Goal: Task Accomplishment & Management: Use online tool/utility

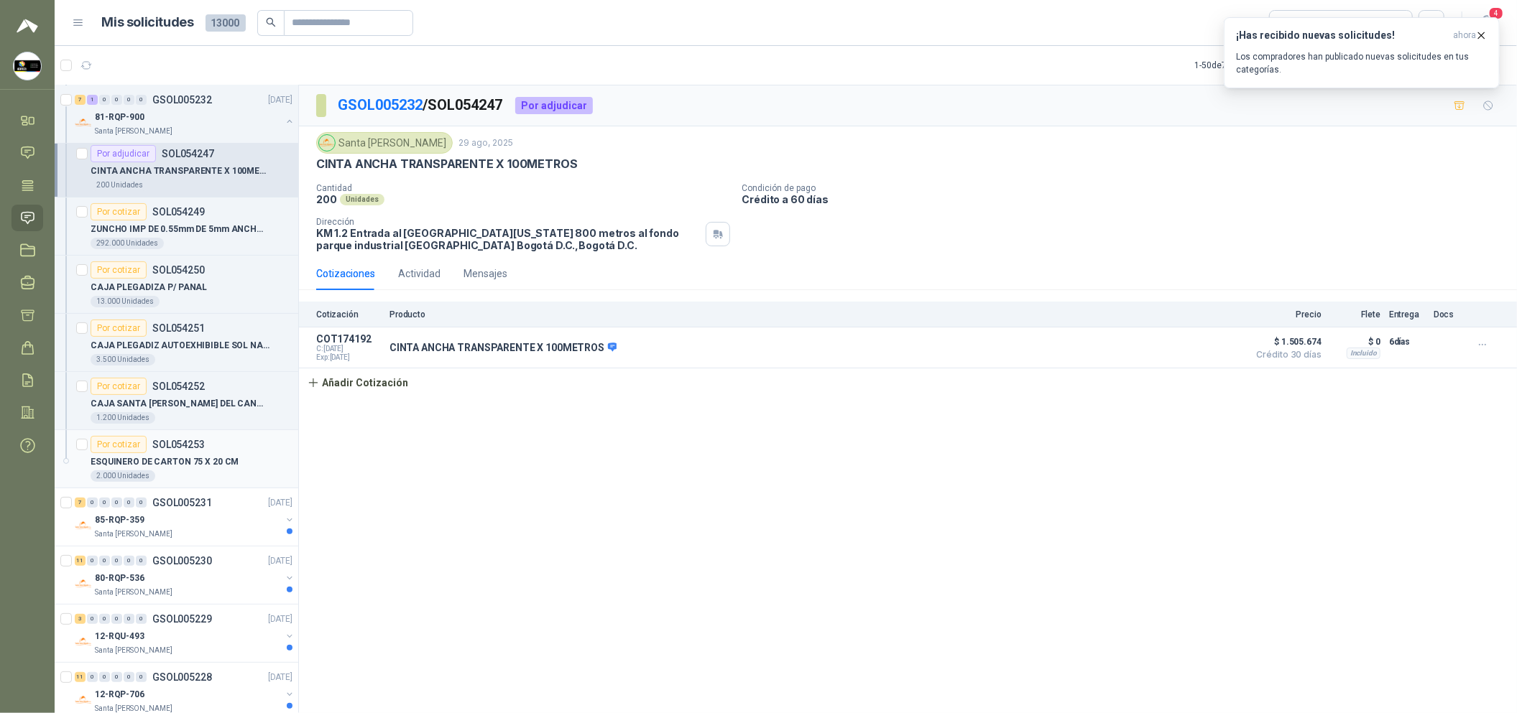
scroll to position [215, 0]
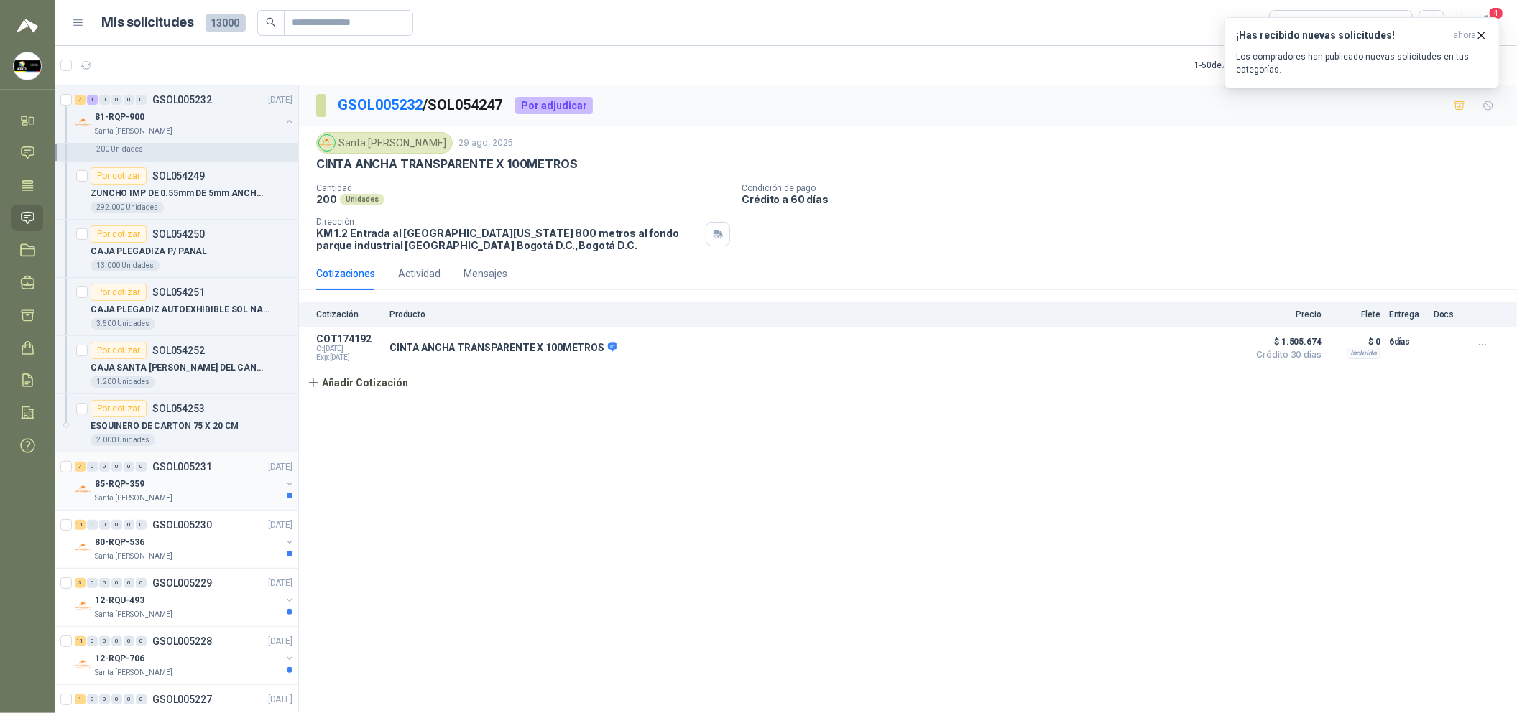
click at [226, 508] on div "7 0 0 0 0 0 GSOL005231 [DATE] 85-RQP-359 [GEOGRAPHIC_DATA][PERSON_NAME]" at bounding box center [177, 482] width 244 height 58
click at [197, 499] on div "Santa [PERSON_NAME]" at bounding box center [188, 498] width 186 height 11
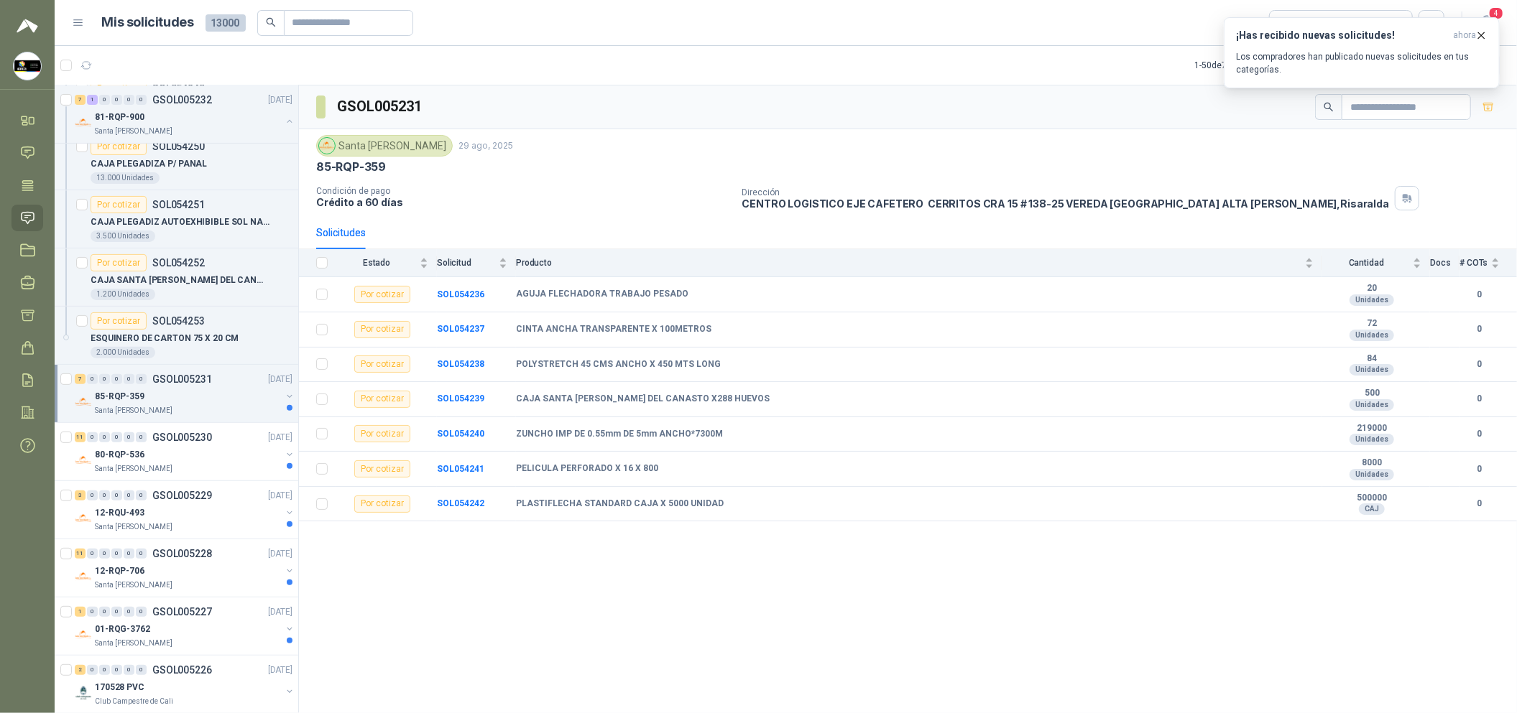
scroll to position [323, 0]
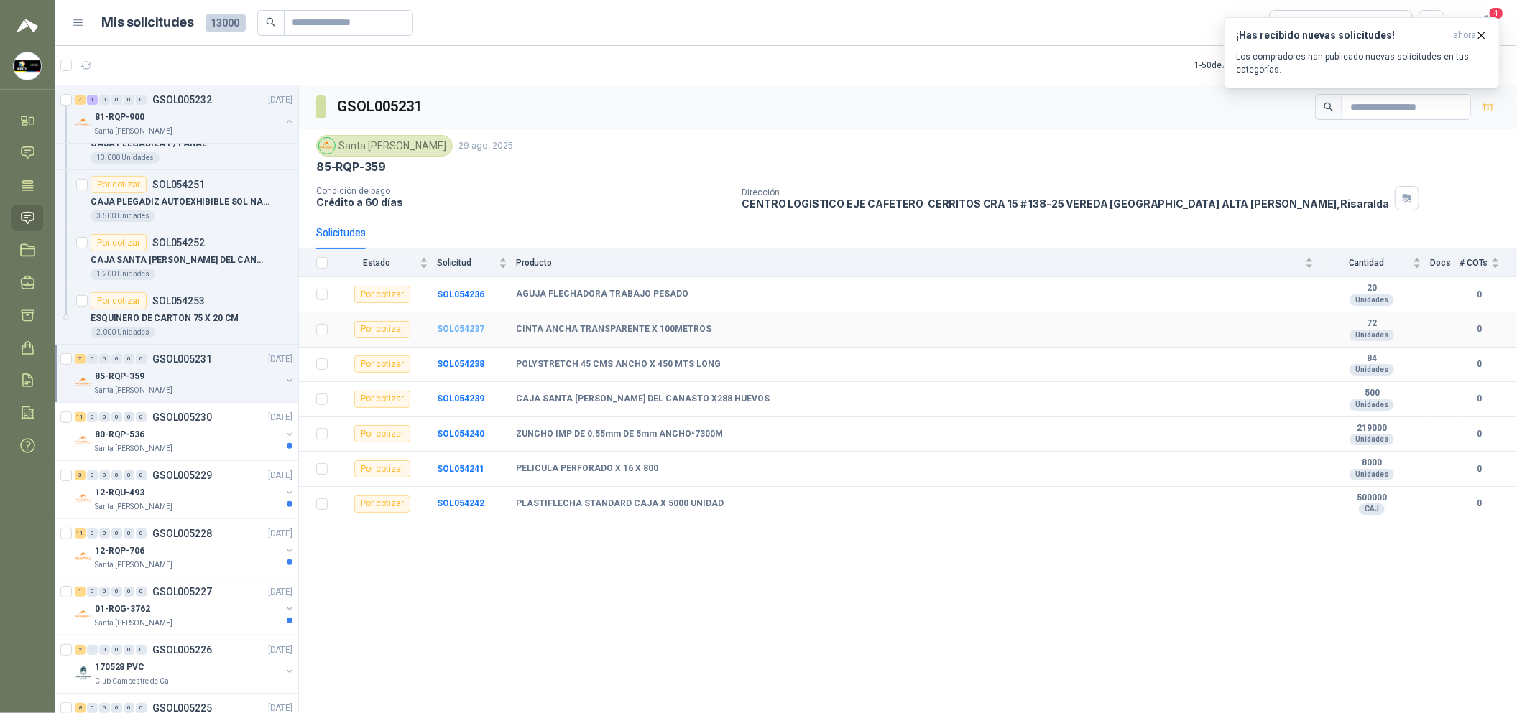
click at [448, 331] on b "SOL054237" at bounding box center [460, 329] width 47 height 10
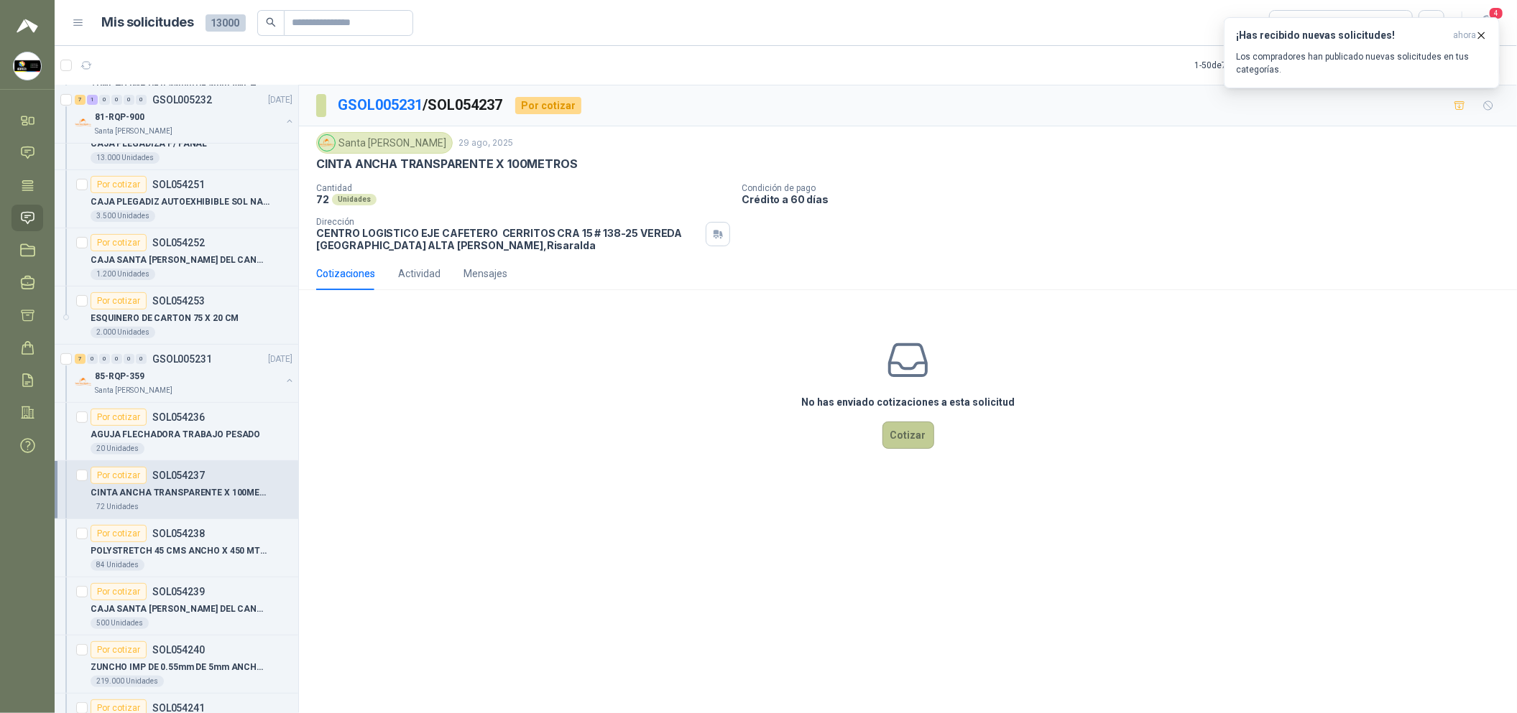
click at [889, 430] on button "Cotizar" at bounding box center [908, 435] width 52 height 27
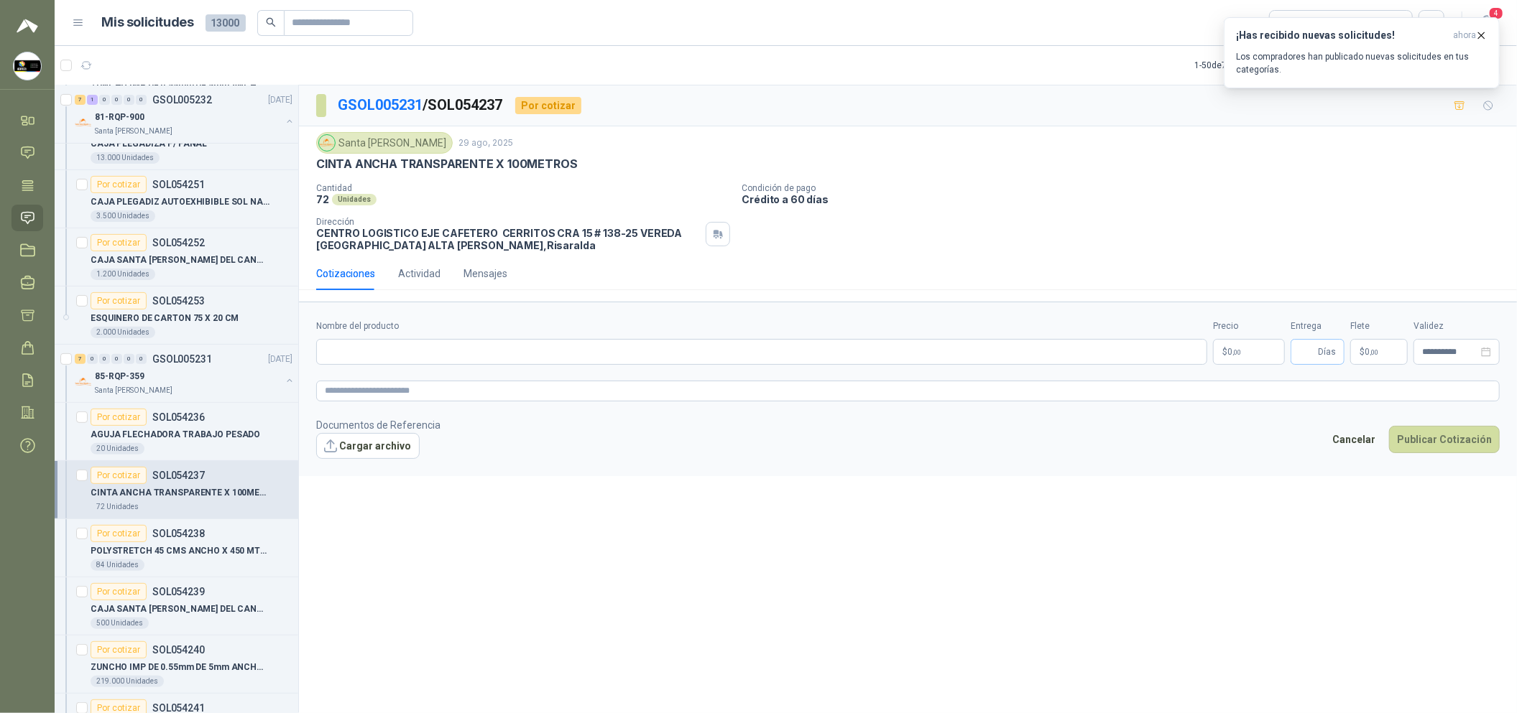
click at [1319, 355] on span "Días" at bounding box center [1327, 352] width 18 height 24
type input "*"
drag, startPoint x: 586, startPoint y: 165, endPoint x: 311, endPoint y: 169, distance: 274.5
click at [311, 169] on div "Santa [PERSON_NAME] [DATE] CINTA ANCHA TRANSPARENTE X 100METROS Cantidad 72 Uni…" at bounding box center [908, 191] width 1218 height 131
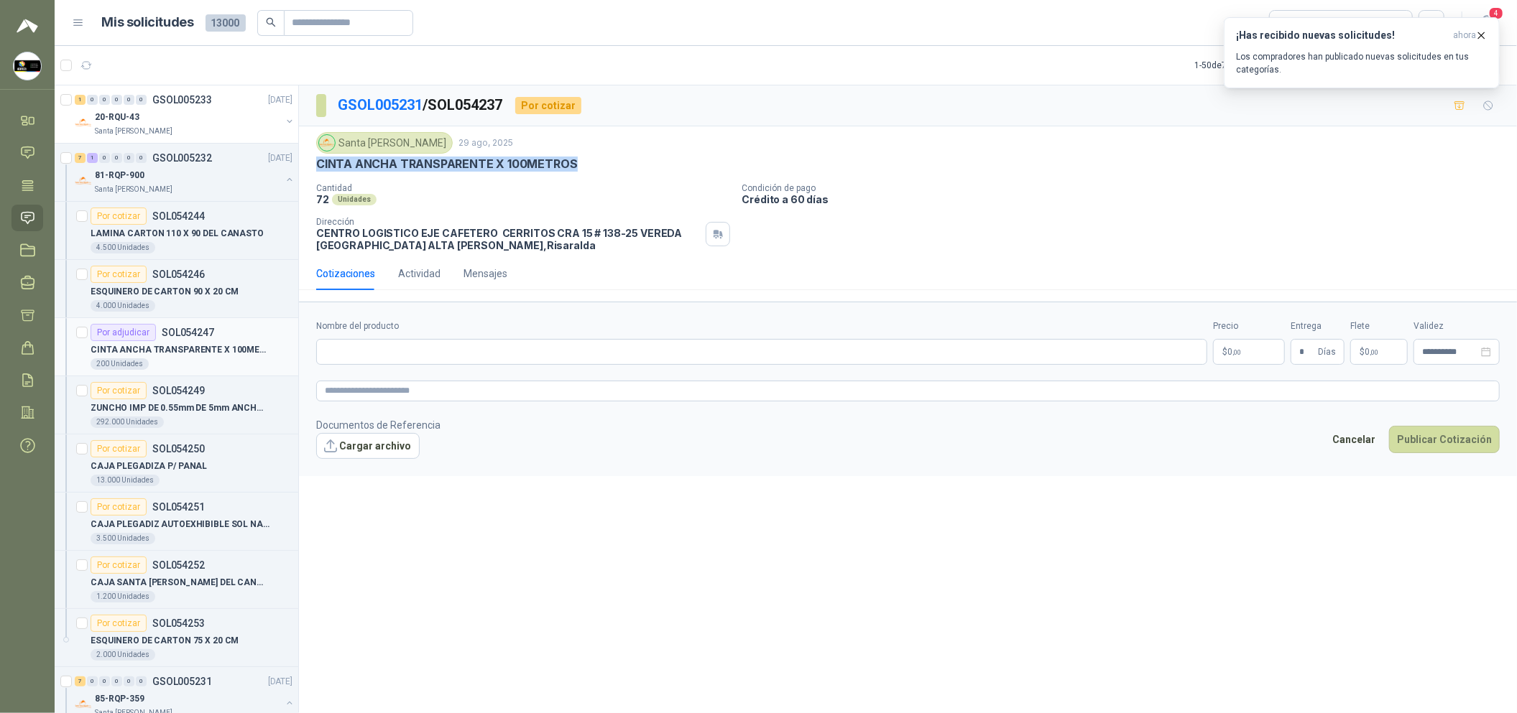
click at [200, 353] on p "CINTA ANCHA TRANSPARENTE X 100METROS" at bounding box center [180, 350] width 179 height 14
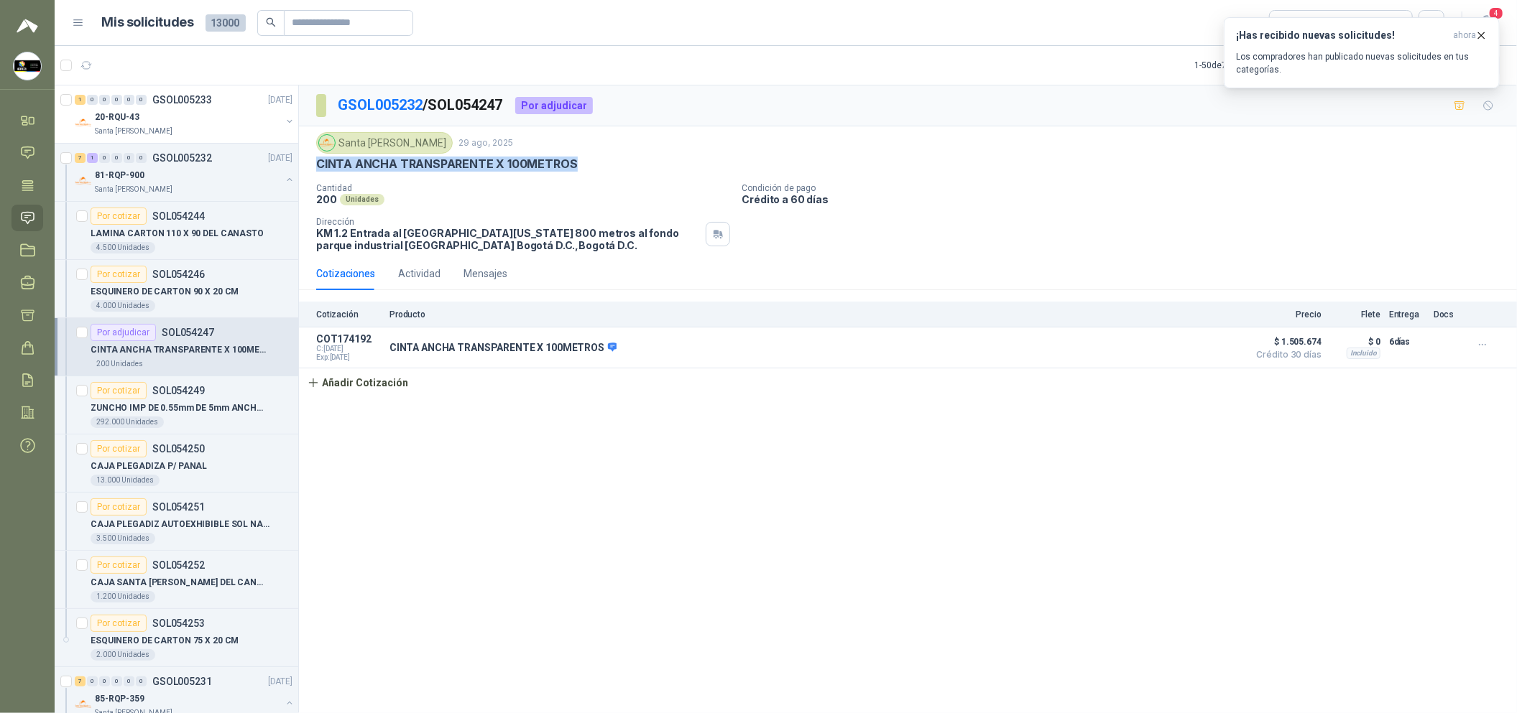
drag, startPoint x: 584, startPoint y: 158, endPoint x: 317, endPoint y: 165, distance: 267.3
click at [317, 165] on div "CINTA ANCHA TRANSPARENTE X 100METROS" at bounding box center [907, 164] width 1183 height 15
copy p "CINTA ANCHA TRANSPARENTE X 100METROS"
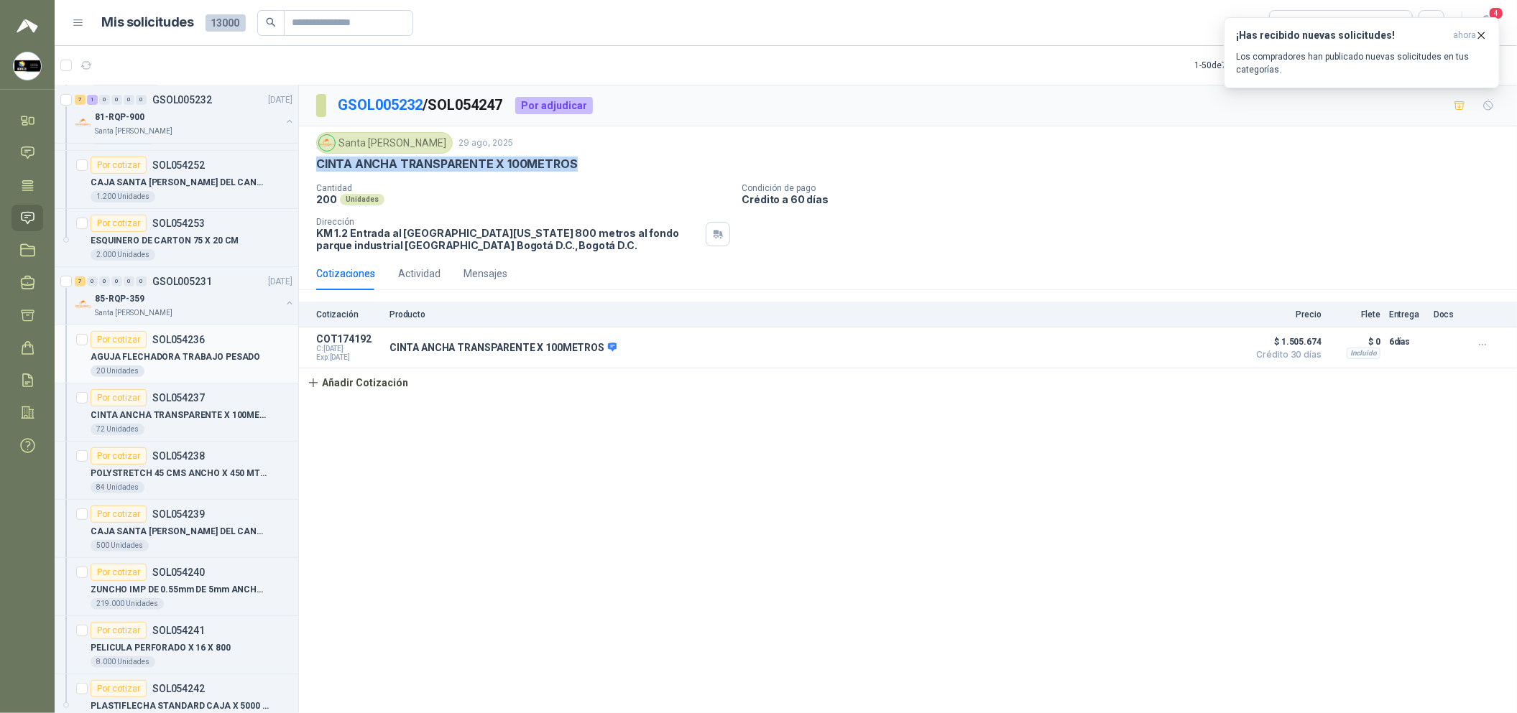
scroll to position [323, 0]
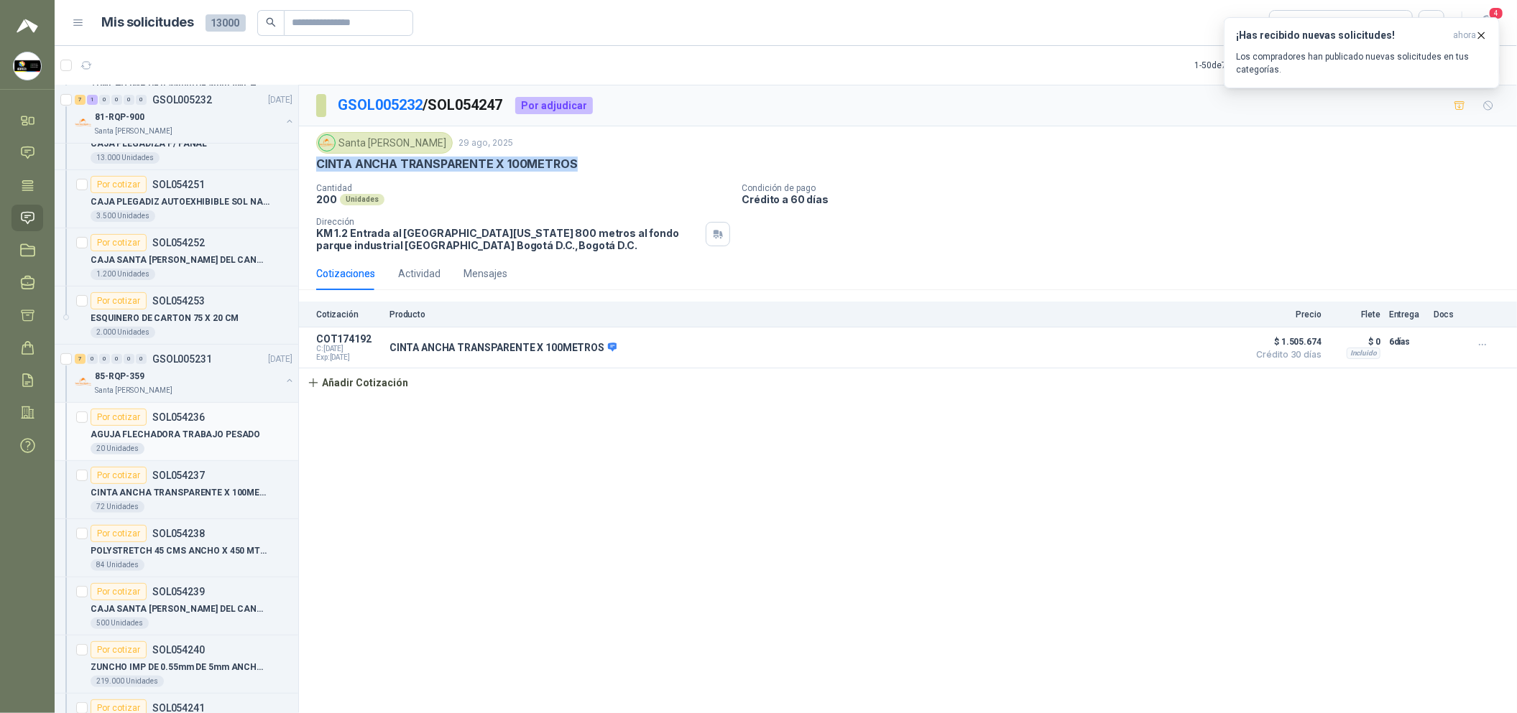
click at [185, 425] on div "Por cotizar SOL054236" at bounding box center [148, 417] width 114 height 17
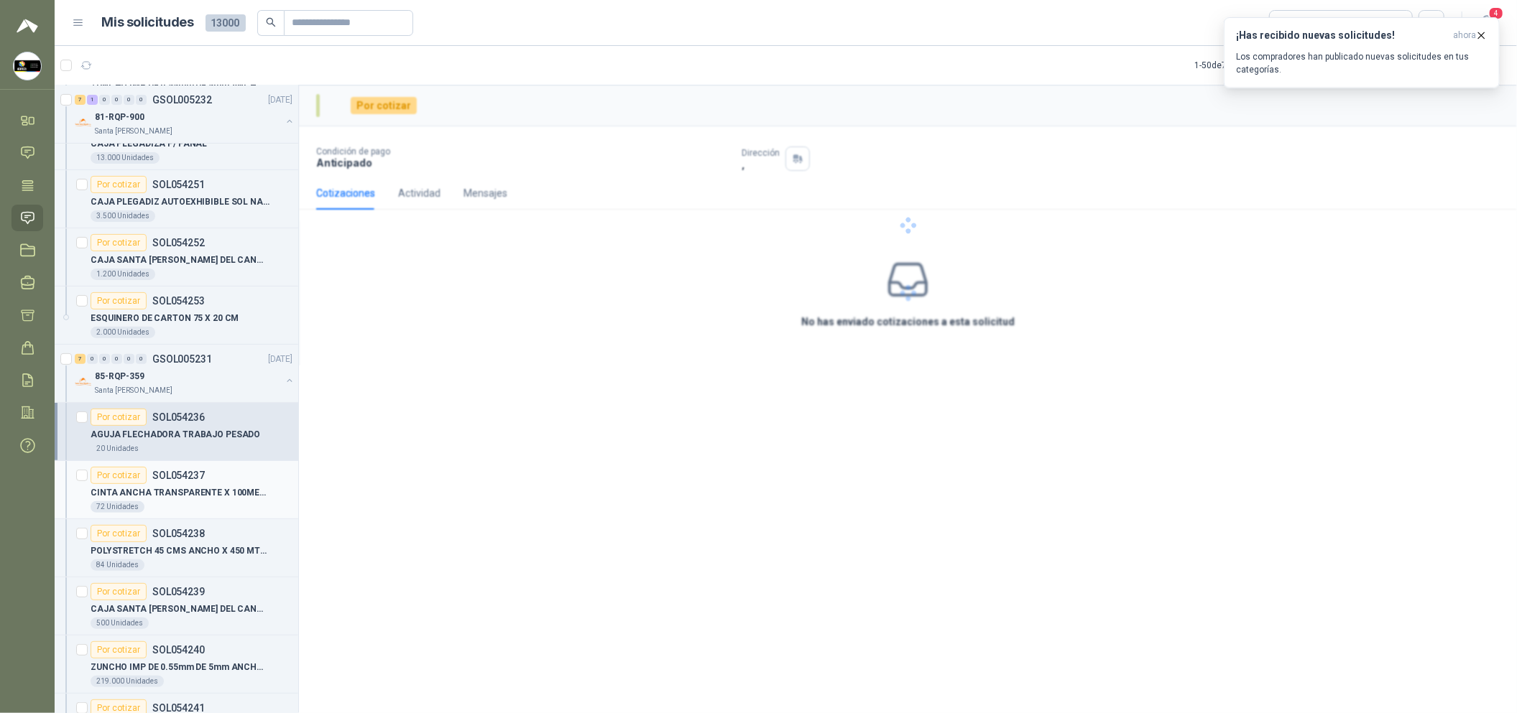
click at [213, 464] on article "Por cotizar SOL054237 CINTA ANCHA TRANSPARENTE X 100METROS 72 Unidades" at bounding box center [177, 490] width 244 height 58
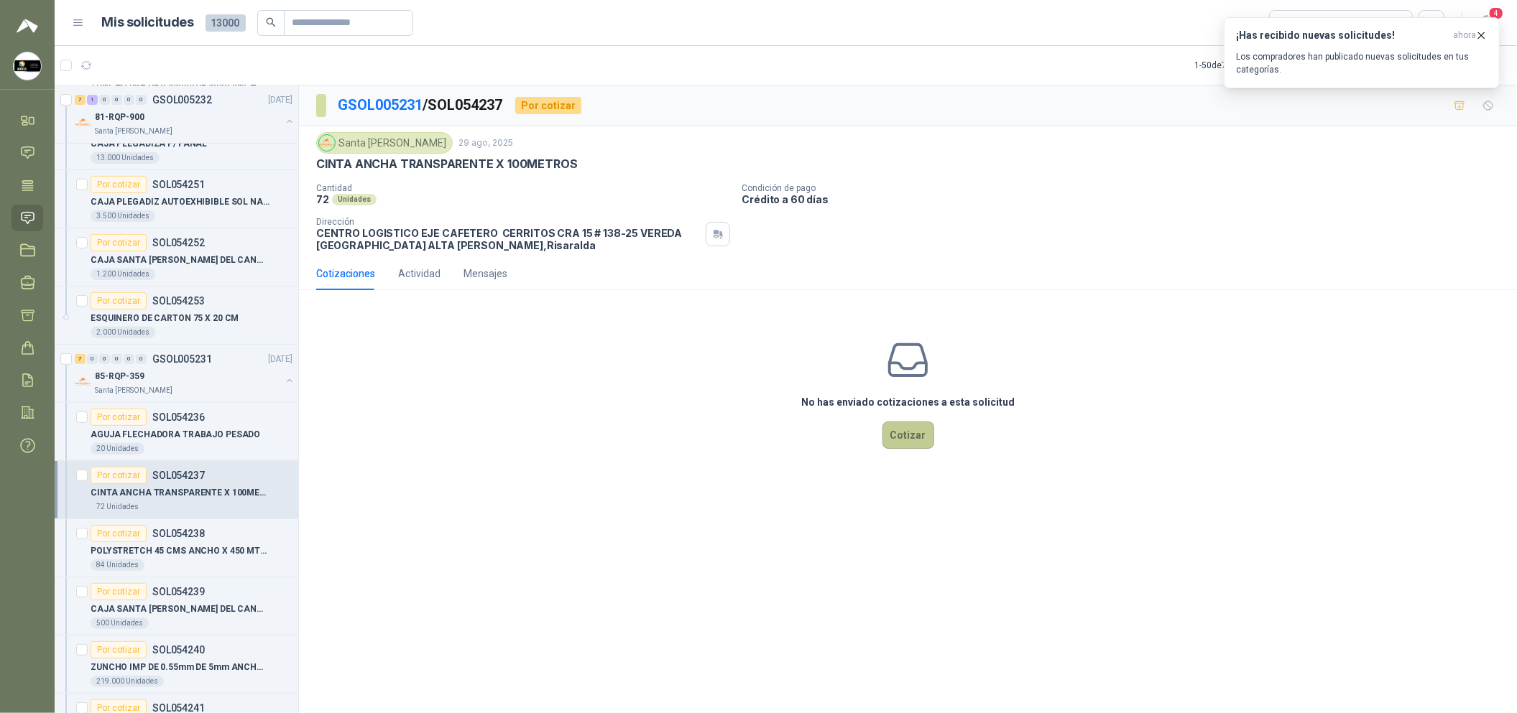
click at [899, 438] on button "Cotizar" at bounding box center [908, 435] width 52 height 27
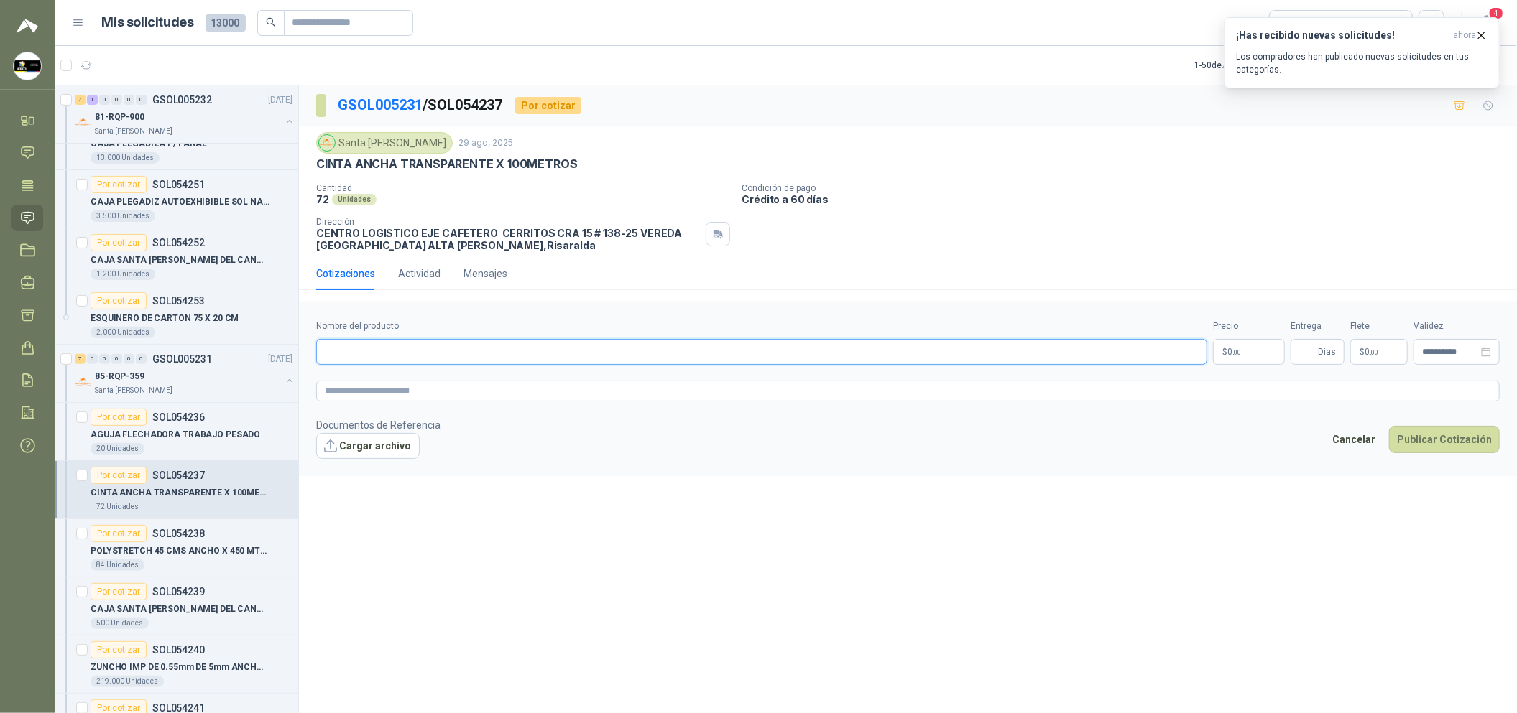
click at [604, 356] on input "Nombre del producto" at bounding box center [761, 352] width 891 height 26
paste input "**********"
type input "**********"
click at [675, 393] on textarea at bounding box center [907, 391] width 1183 height 21
paste textarea "**********"
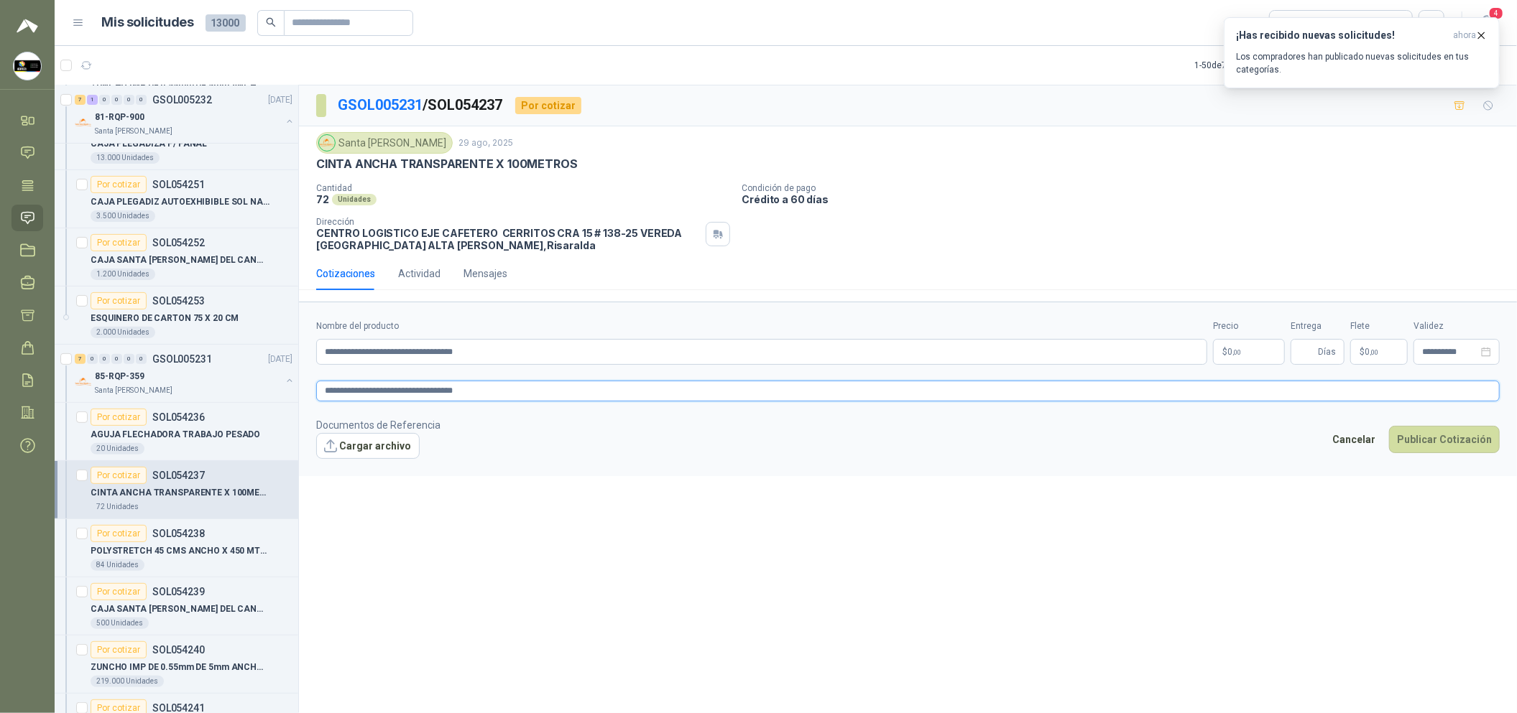
type textarea "**********"
click at [1252, 358] on body "[PERSON_NAME] Soluciones Industriales D&D Inicio Chat Tareas Solicitudes Licita…" at bounding box center [758, 356] width 1517 height 713
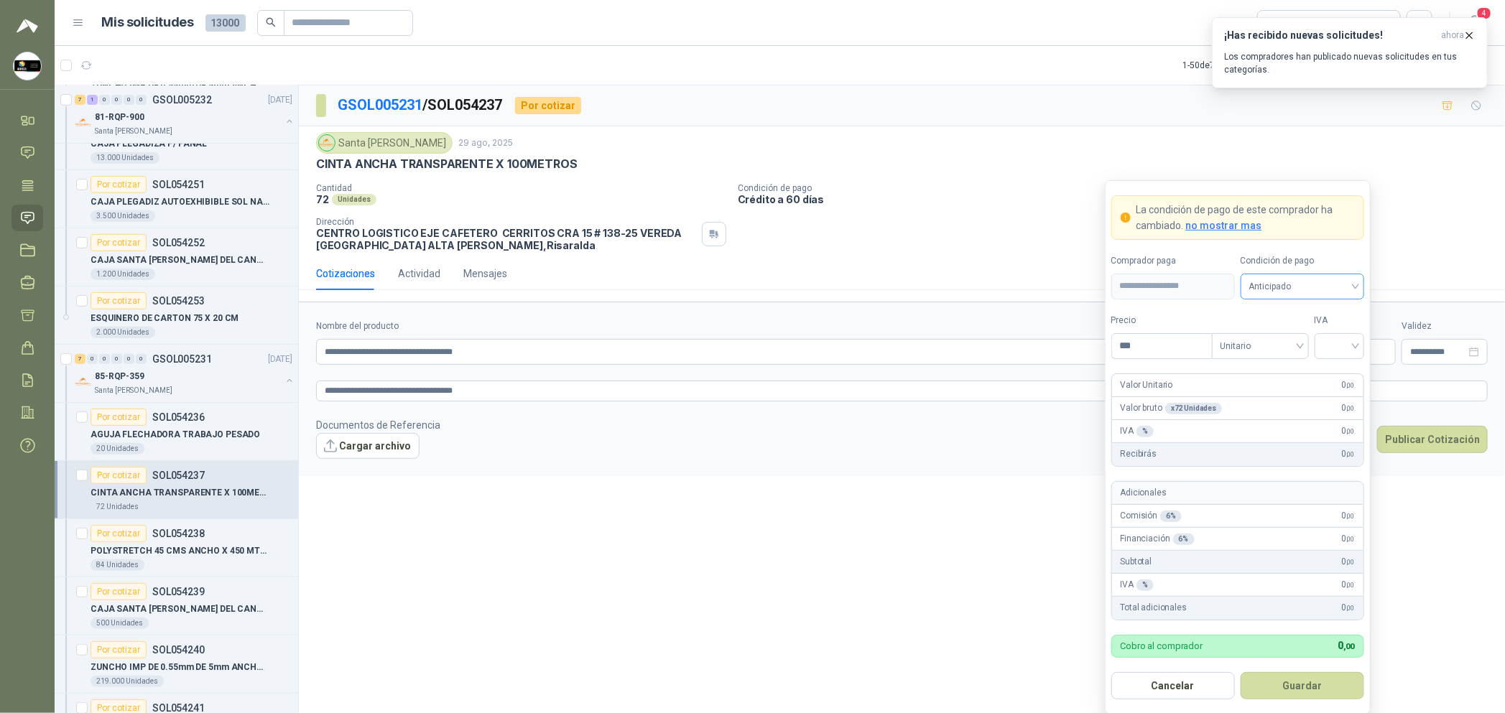
click at [1304, 295] on span "Anticipado" at bounding box center [1302, 287] width 106 height 22
click at [1307, 340] on div "Crédito a 30 días" at bounding box center [1302, 340] width 101 height 16
click at [1321, 358] on div at bounding box center [1340, 346] width 50 height 26
click at [1324, 374] on div "19%" at bounding box center [1340, 376] width 44 height 23
click at [1166, 347] on input "***" at bounding box center [1162, 346] width 100 height 24
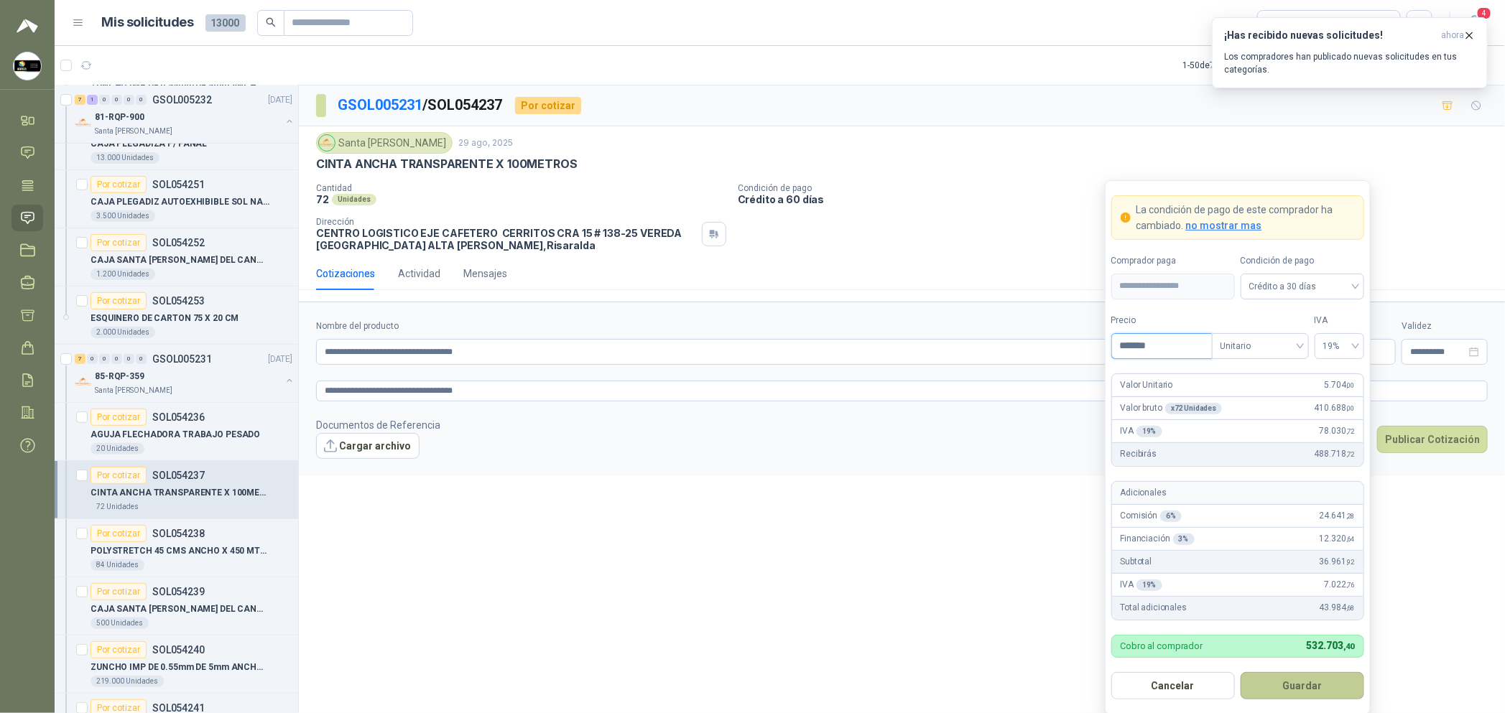
type input "*******"
click at [1334, 680] on button "Guardar" at bounding box center [1303, 685] width 124 height 27
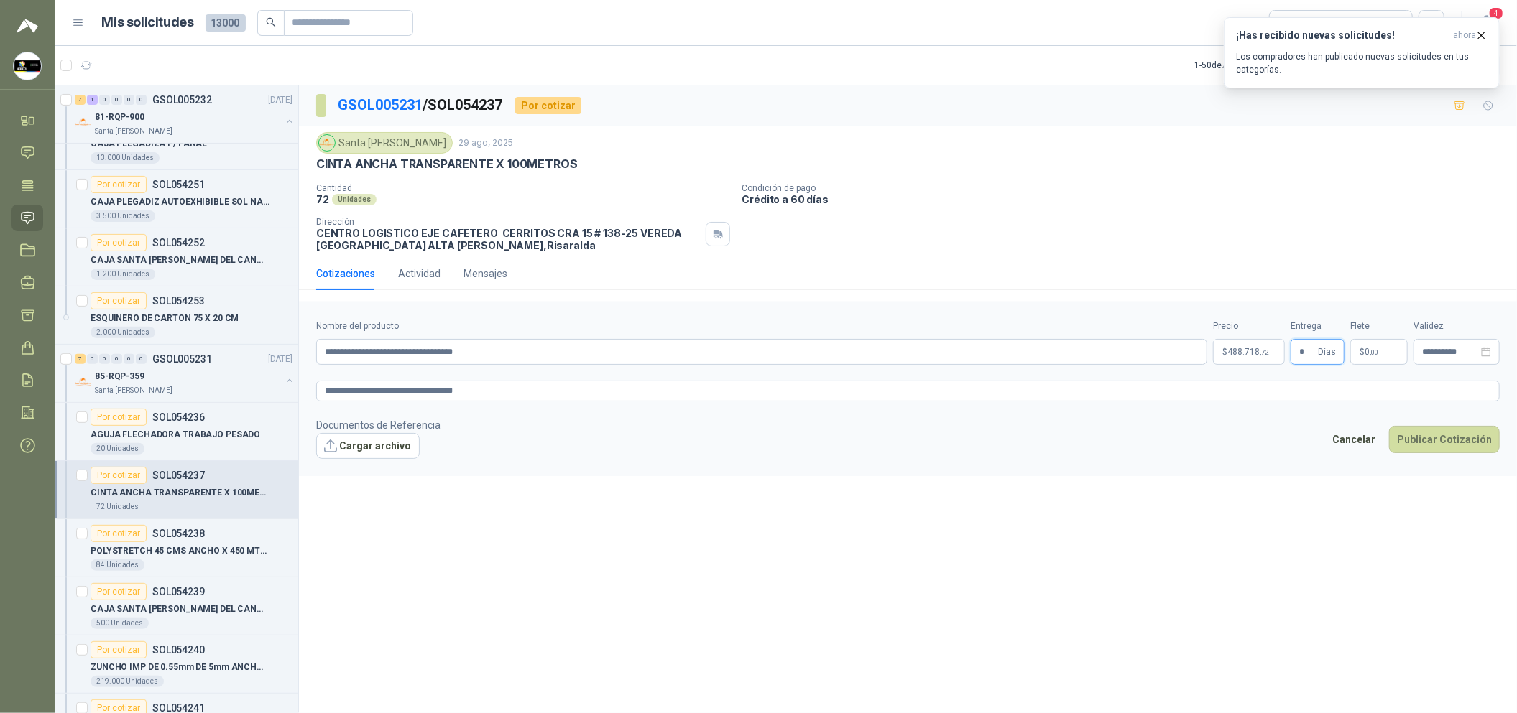
type input "*"
click at [390, 450] on button "Cargar archivo" at bounding box center [367, 446] width 103 height 26
click at [1448, 467] on button "Publicar Cotización" at bounding box center [1444, 458] width 111 height 27
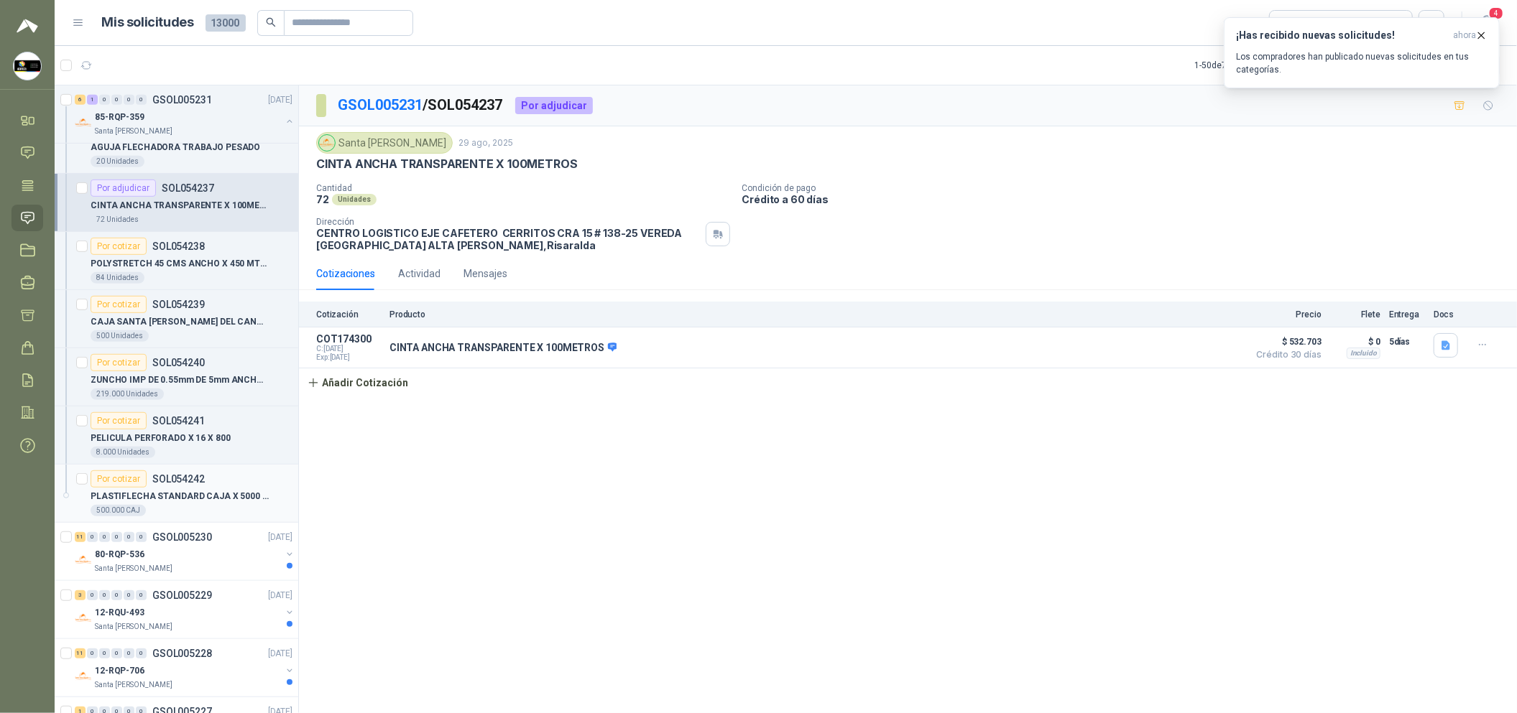
scroll to position [646, 0]
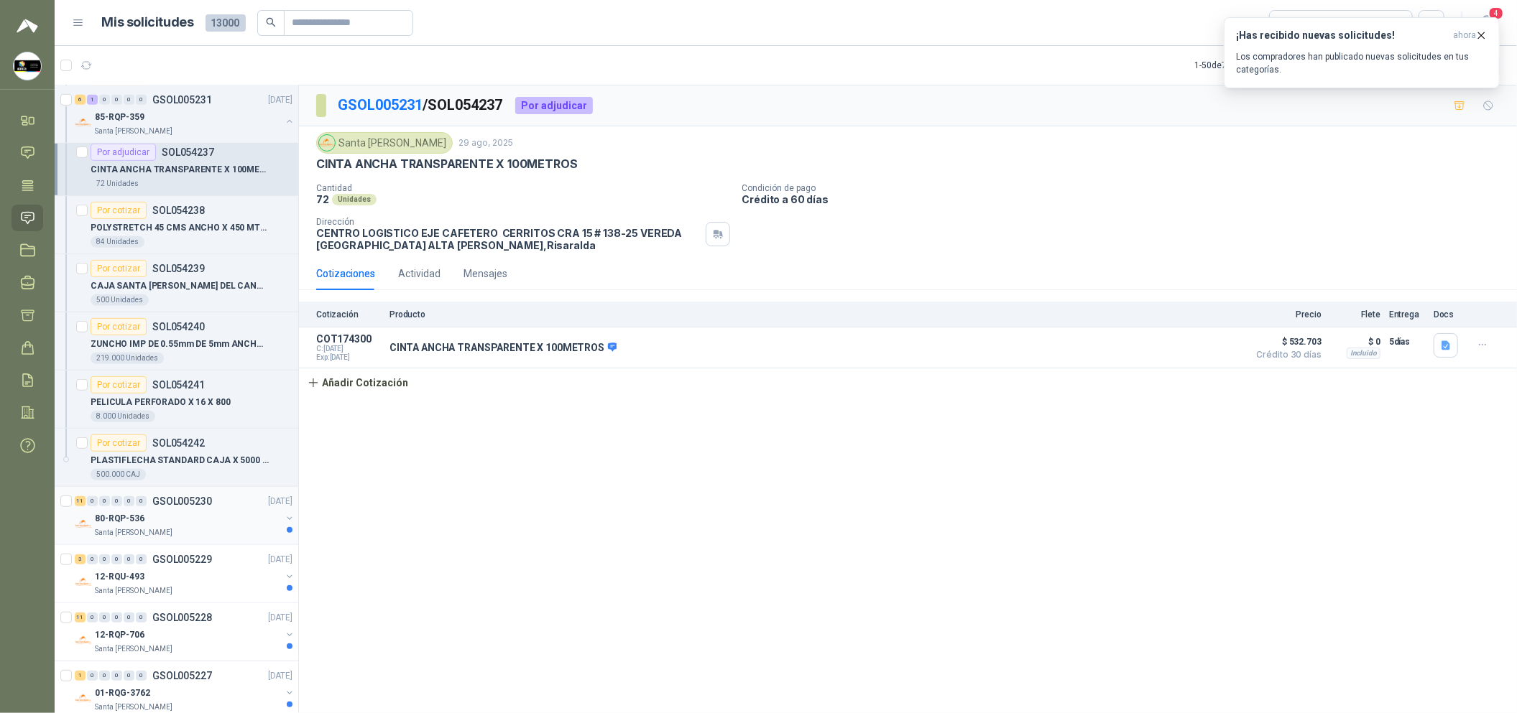
click at [249, 525] on div "80-RQP-536" at bounding box center [188, 518] width 186 height 17
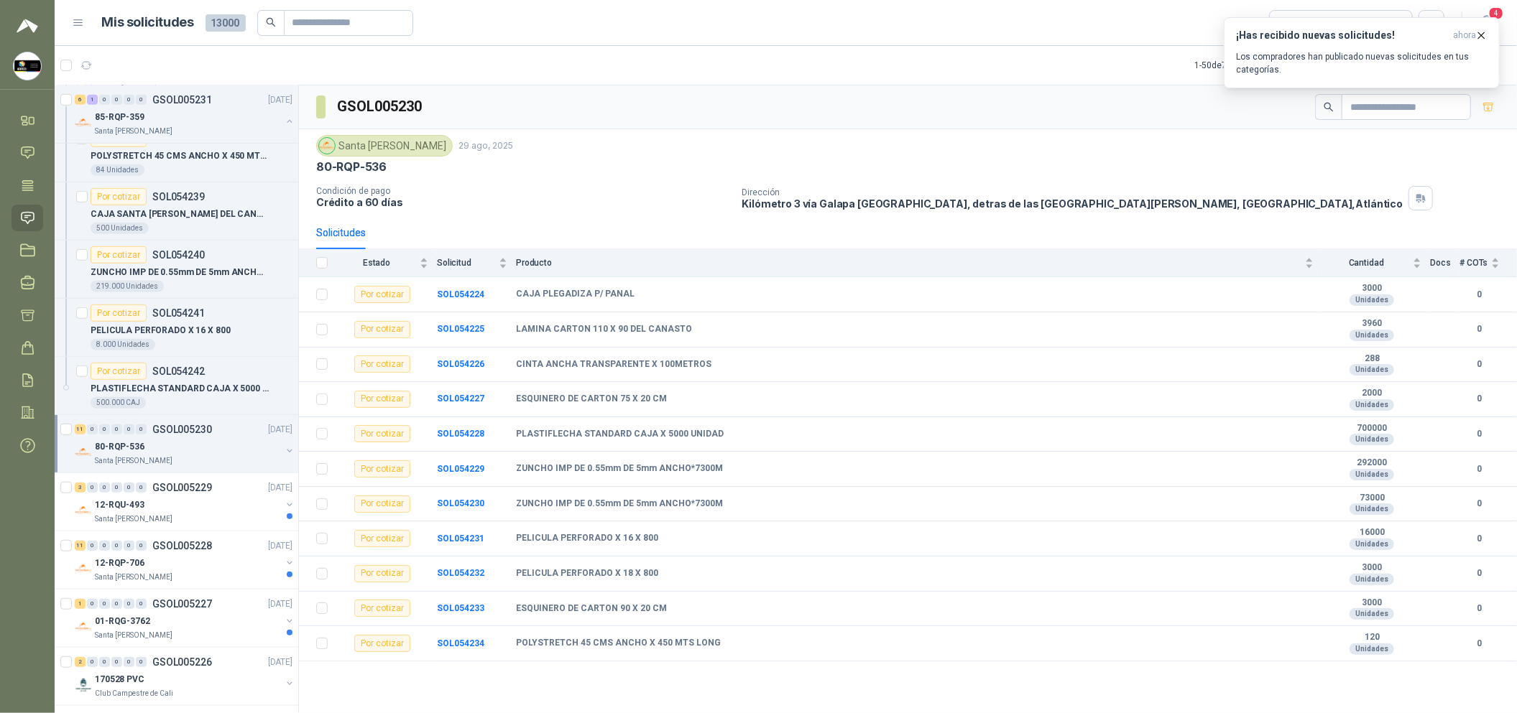
scroll to position [754, 0]
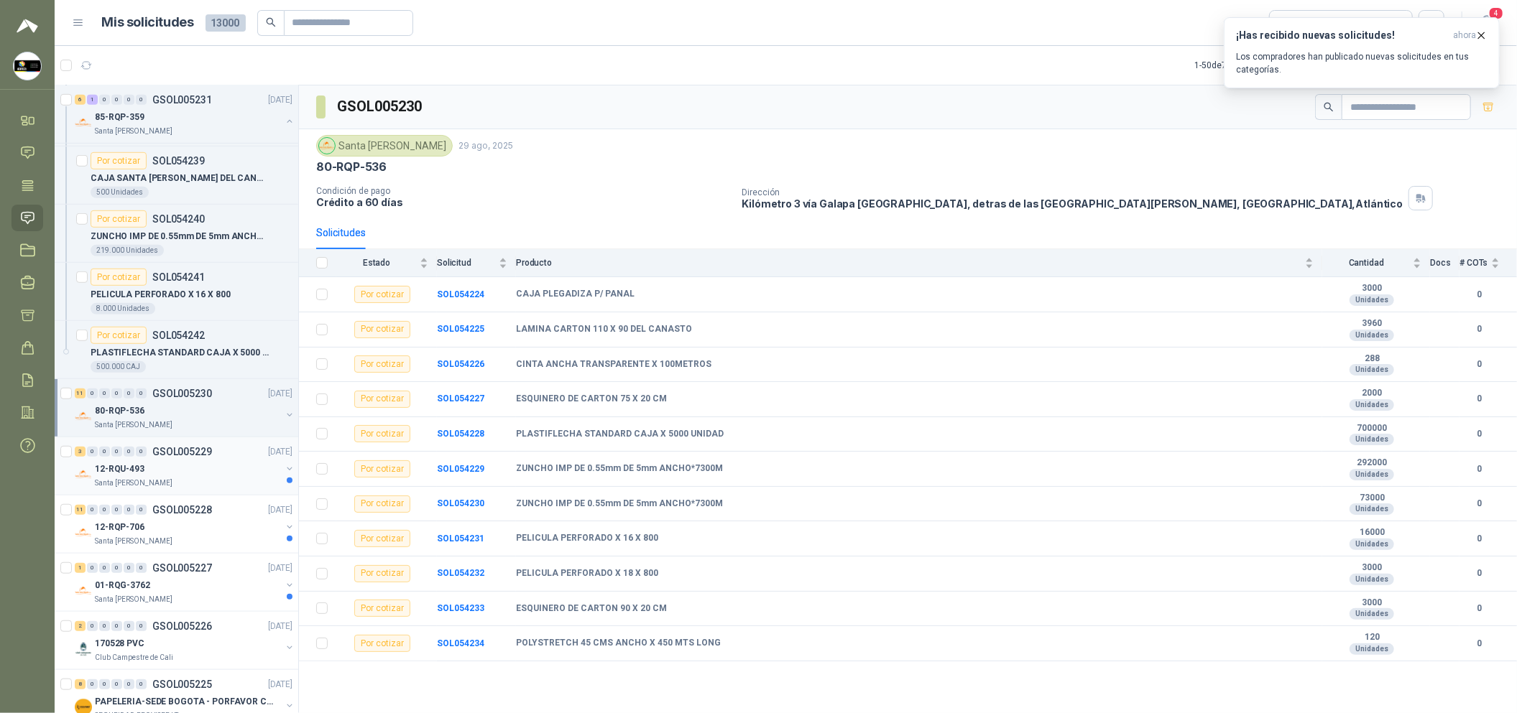
click at [230, 484] on div "Santa [PERSON_NAME]" at bounding box center [188, 483] width 186 height 11
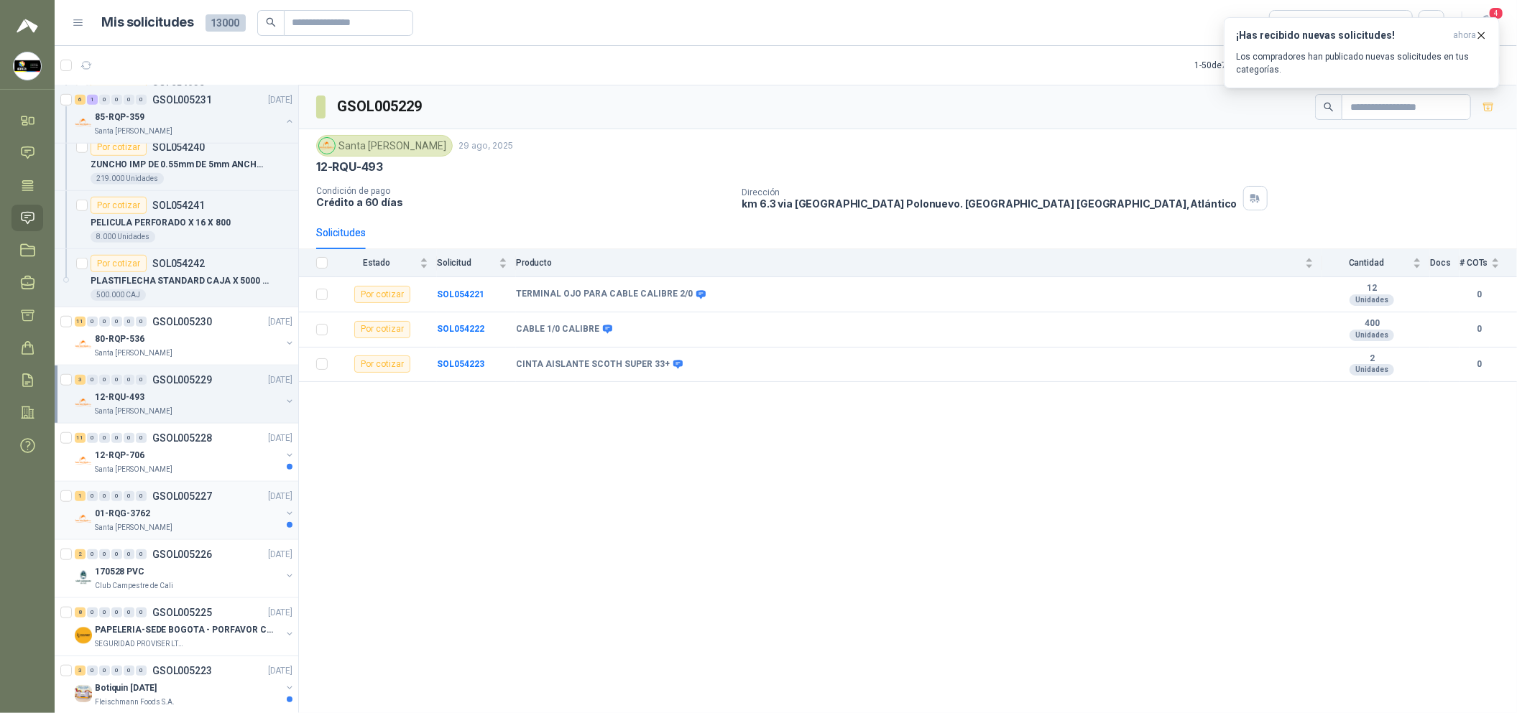
scroll to position [861, 0]
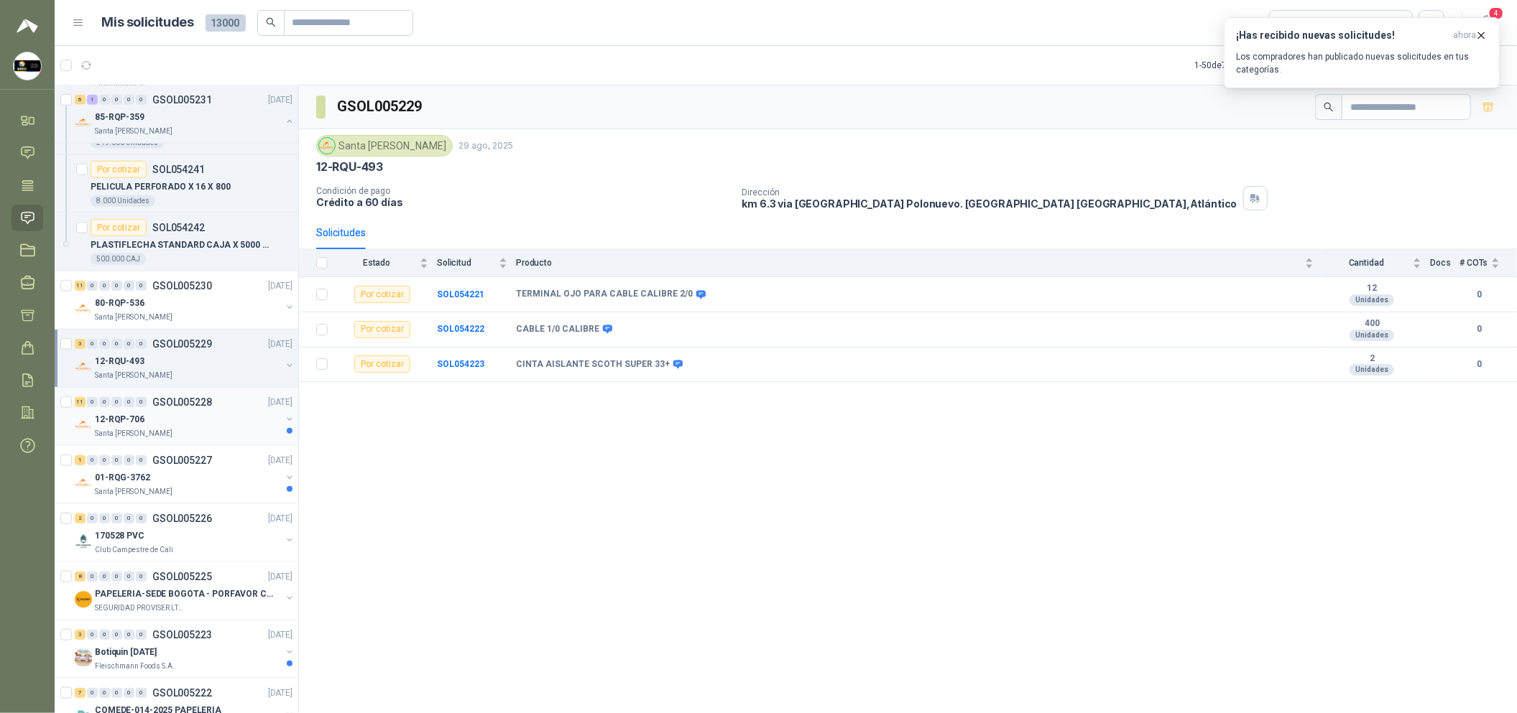
click at [193, 415] on div "12-RQP-706" at bounding box center [188, 419] width 186 height 17
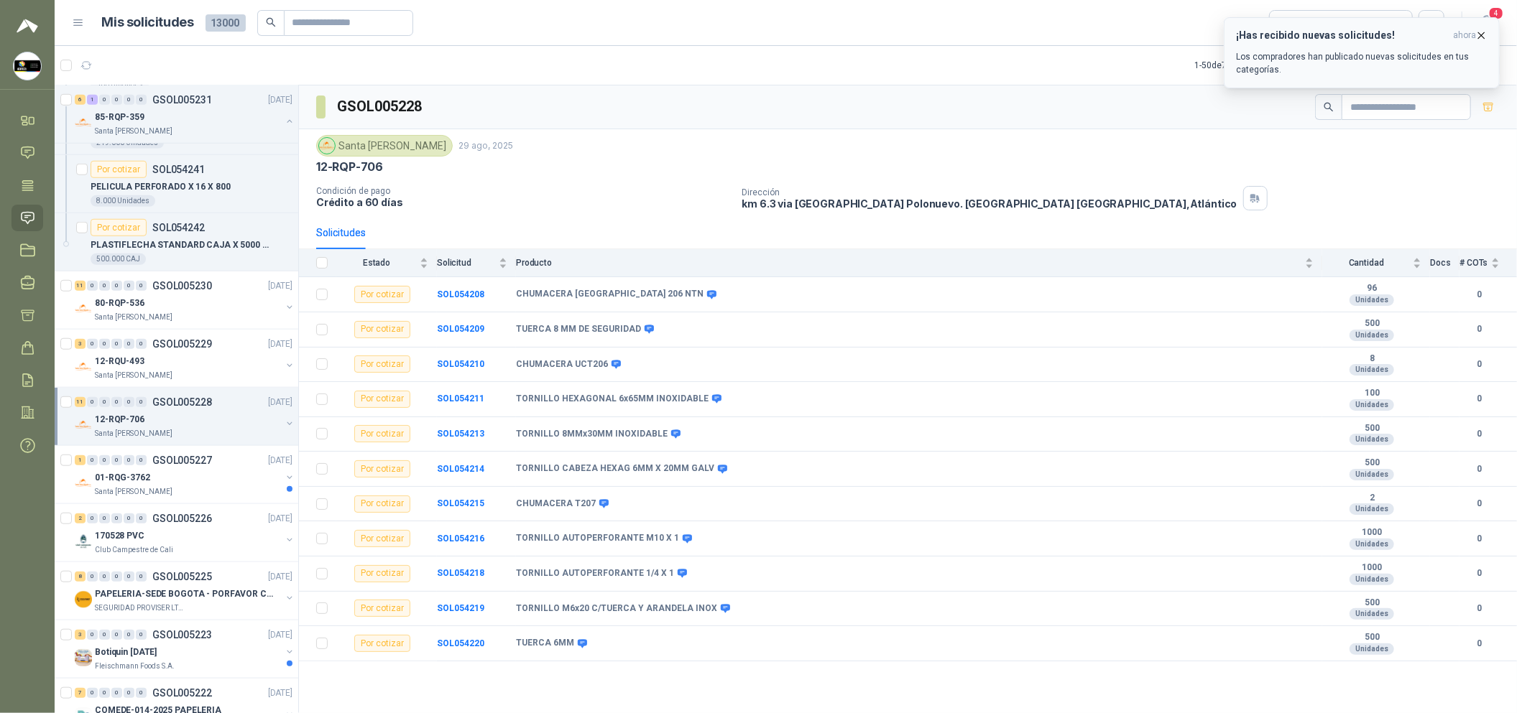
click at [1481, 35] on icon "button" at bounding box center [1482, 35] width 6 height 6
